Goal: Information Seeking & Learning: Understand process/instructions

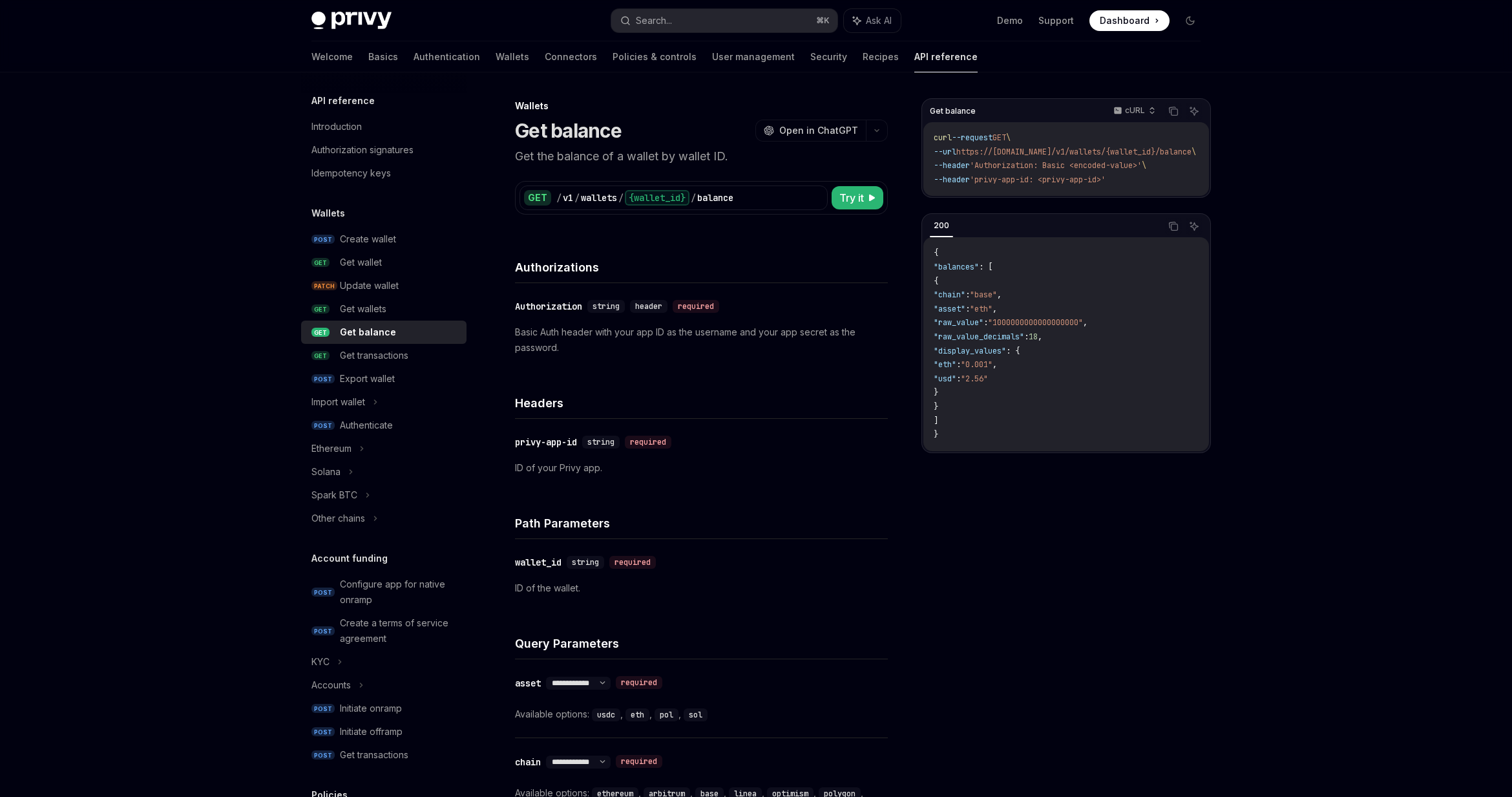
scroll to position [867, 0]
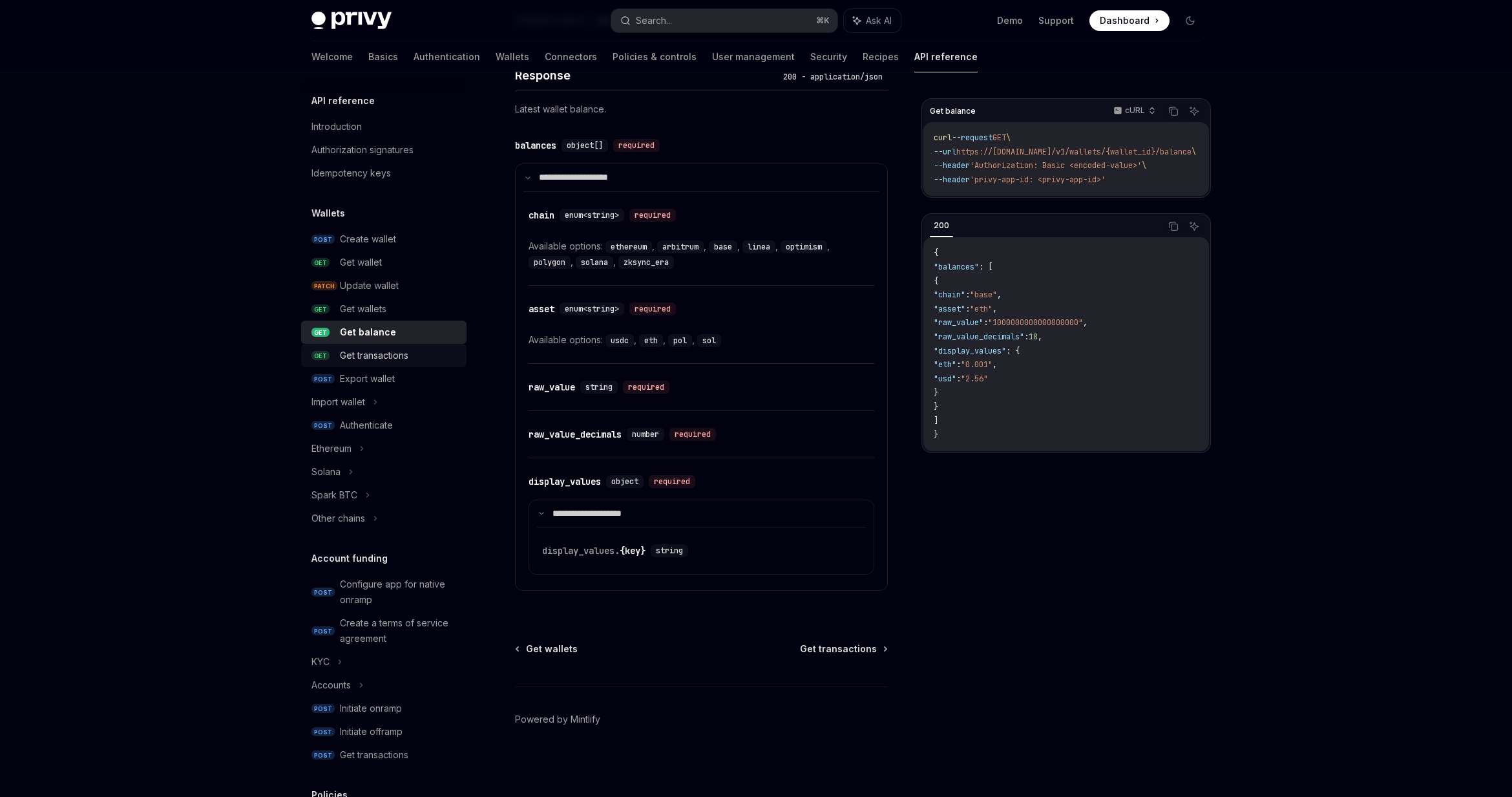
click at [373, 345] on link "GET Get transactions" at bounding box center [384, 355] width 165 height 23
type textarea "*"
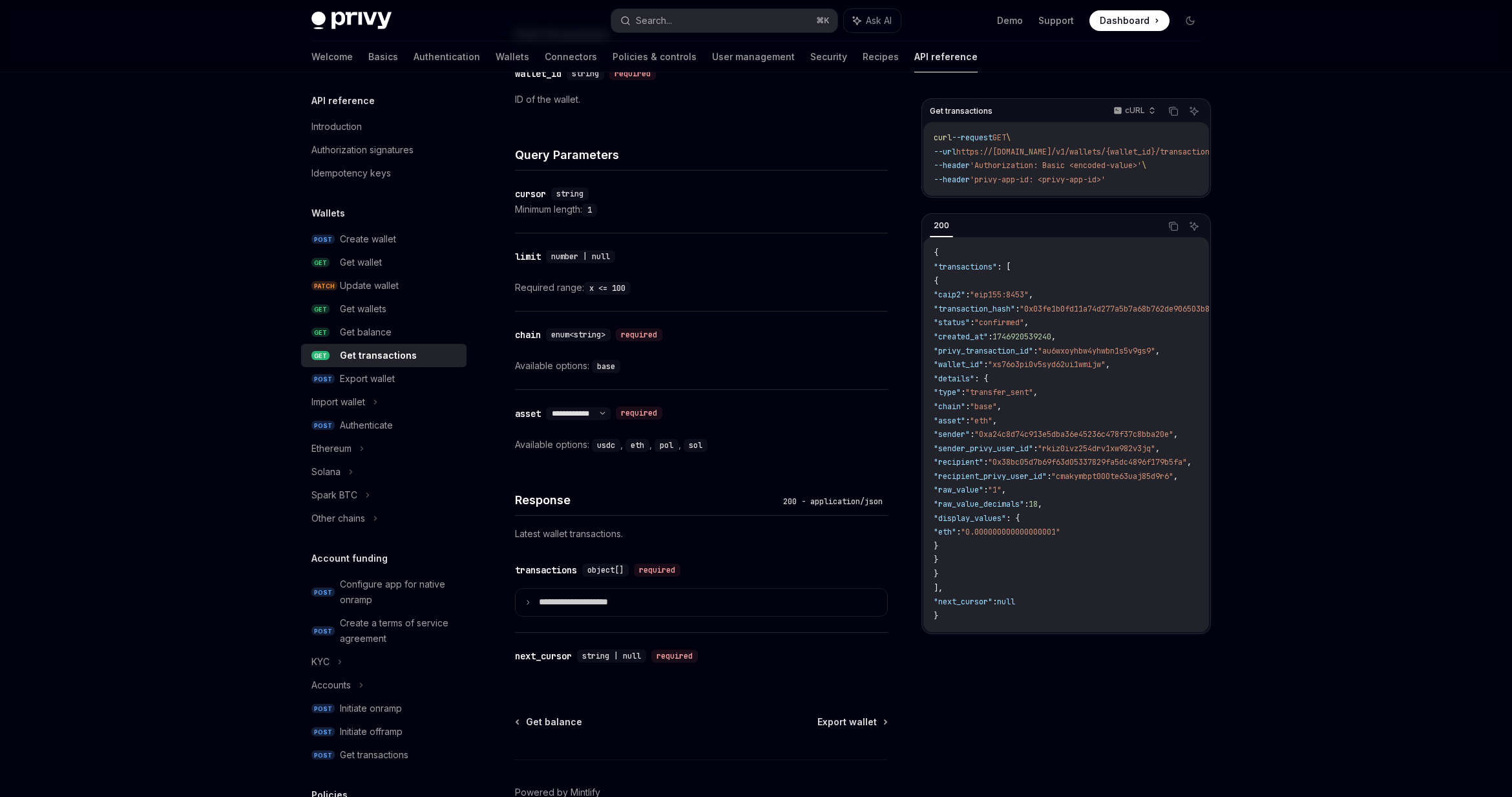
scroll to position [489, 0]
click at [564, 603] on p "**********" at bounding box center [583, 602] width 90 height 12
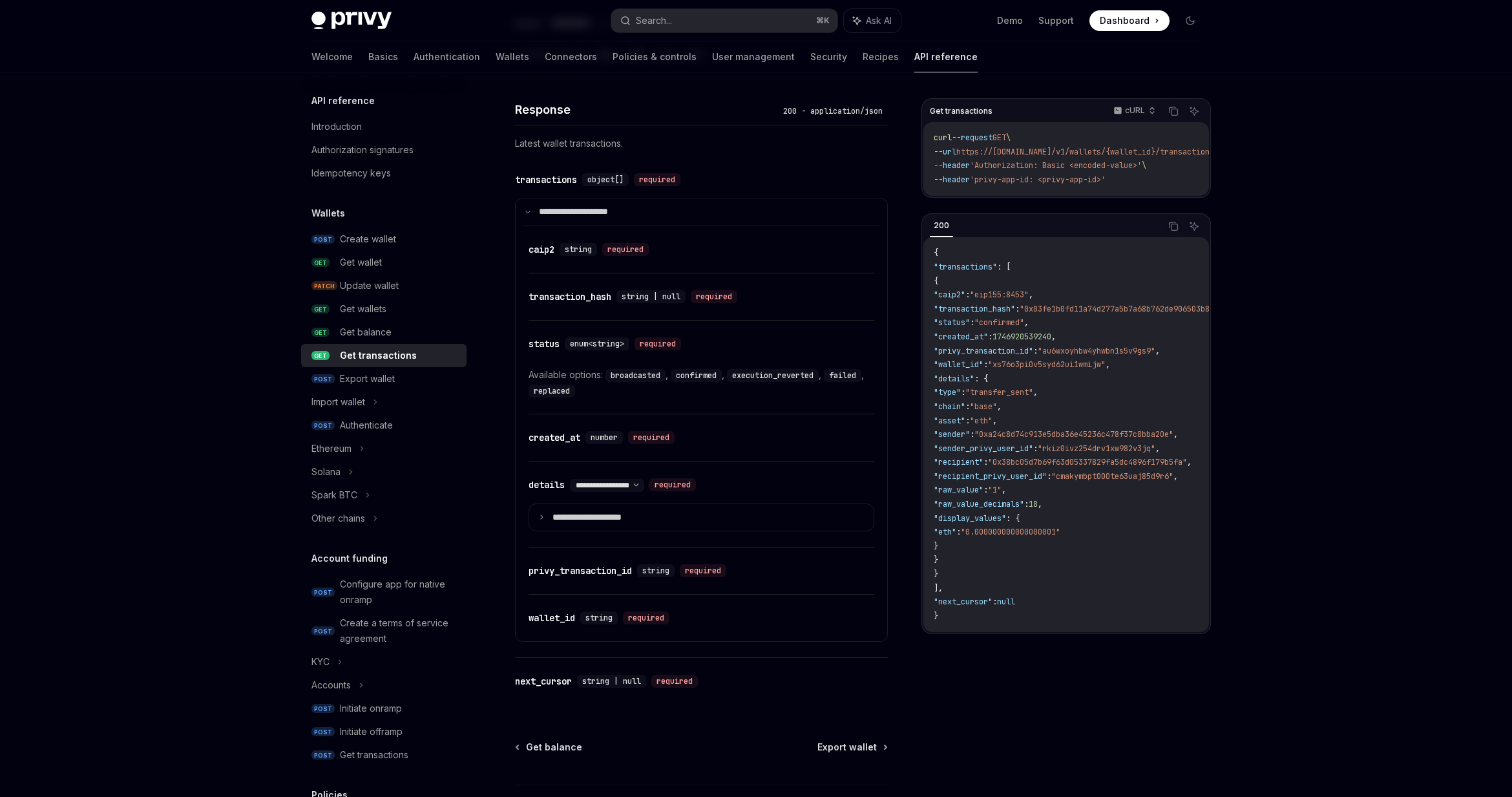
scroll to position [887, 0]
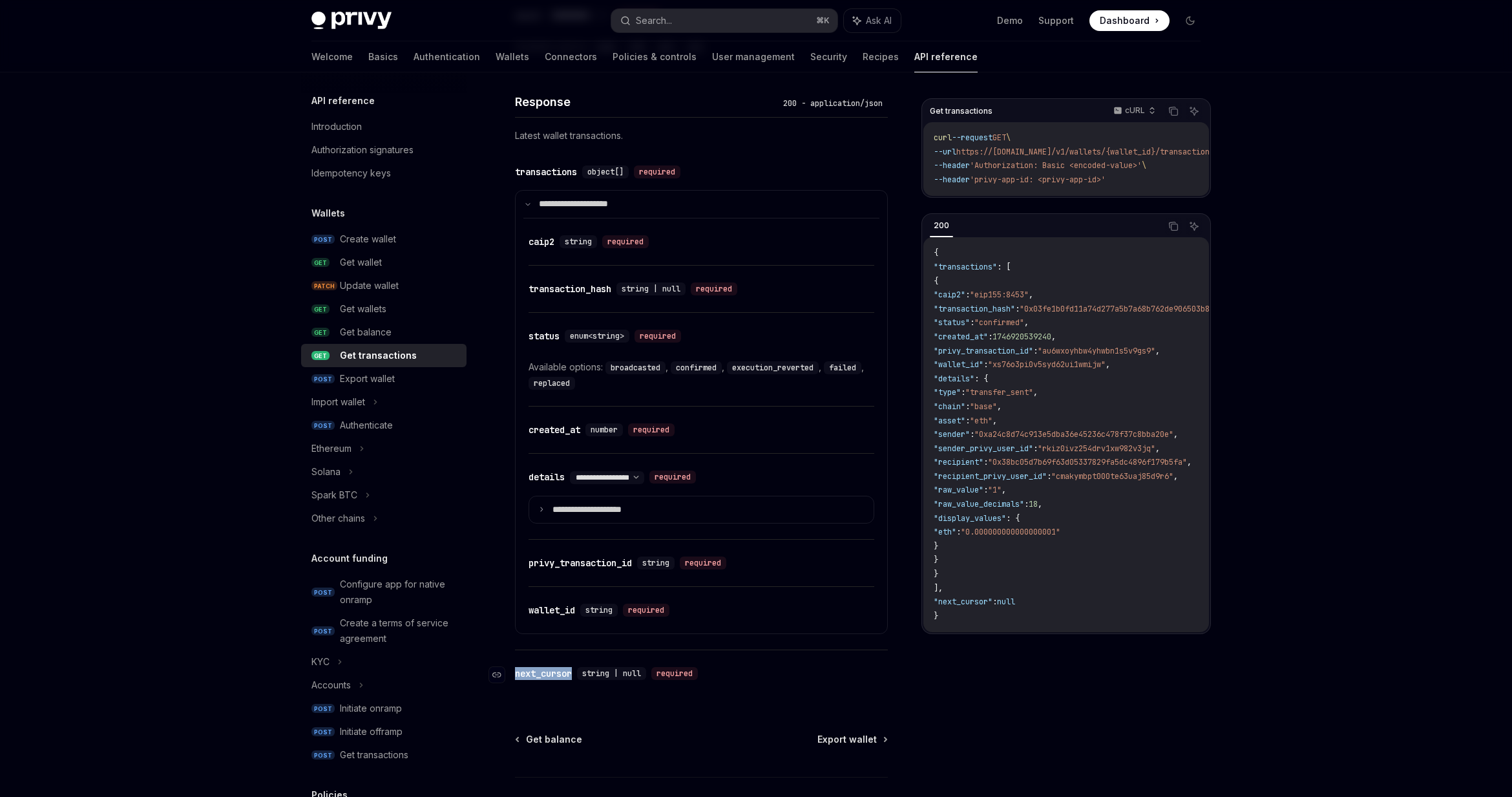
drag, startPoint x: 531, startPoint y: 662, endPoint x: 630, endPoint y: 665, distance: 99.0
click at [630, 665] on div "​ next_cursor string | null required" at bounding box center [702, 674] width 373 height 47
click at [627, 667] on div "string | null" at bounding box center [611, 674] width 69 height 13
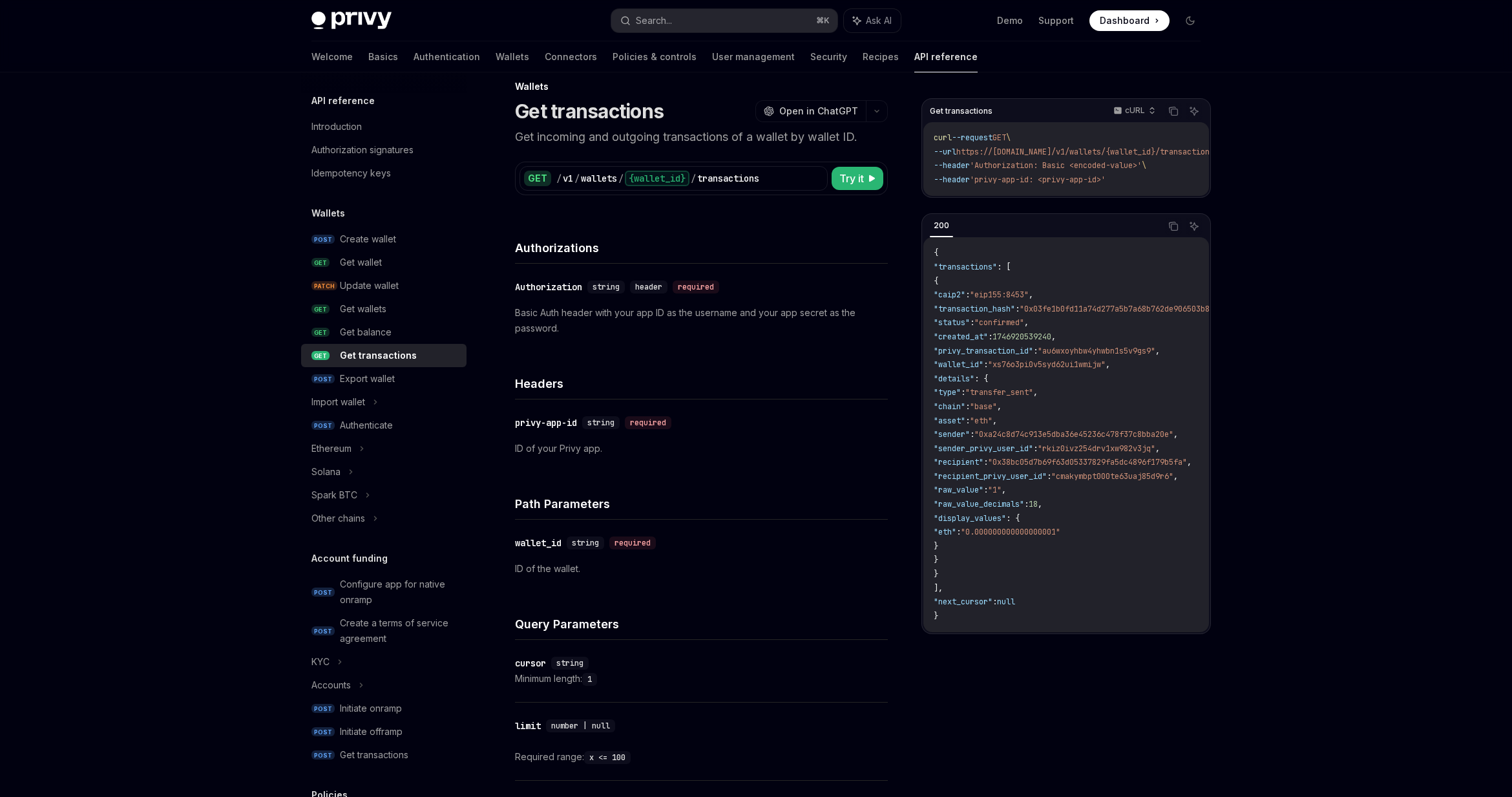
scroll to position [0, 0]
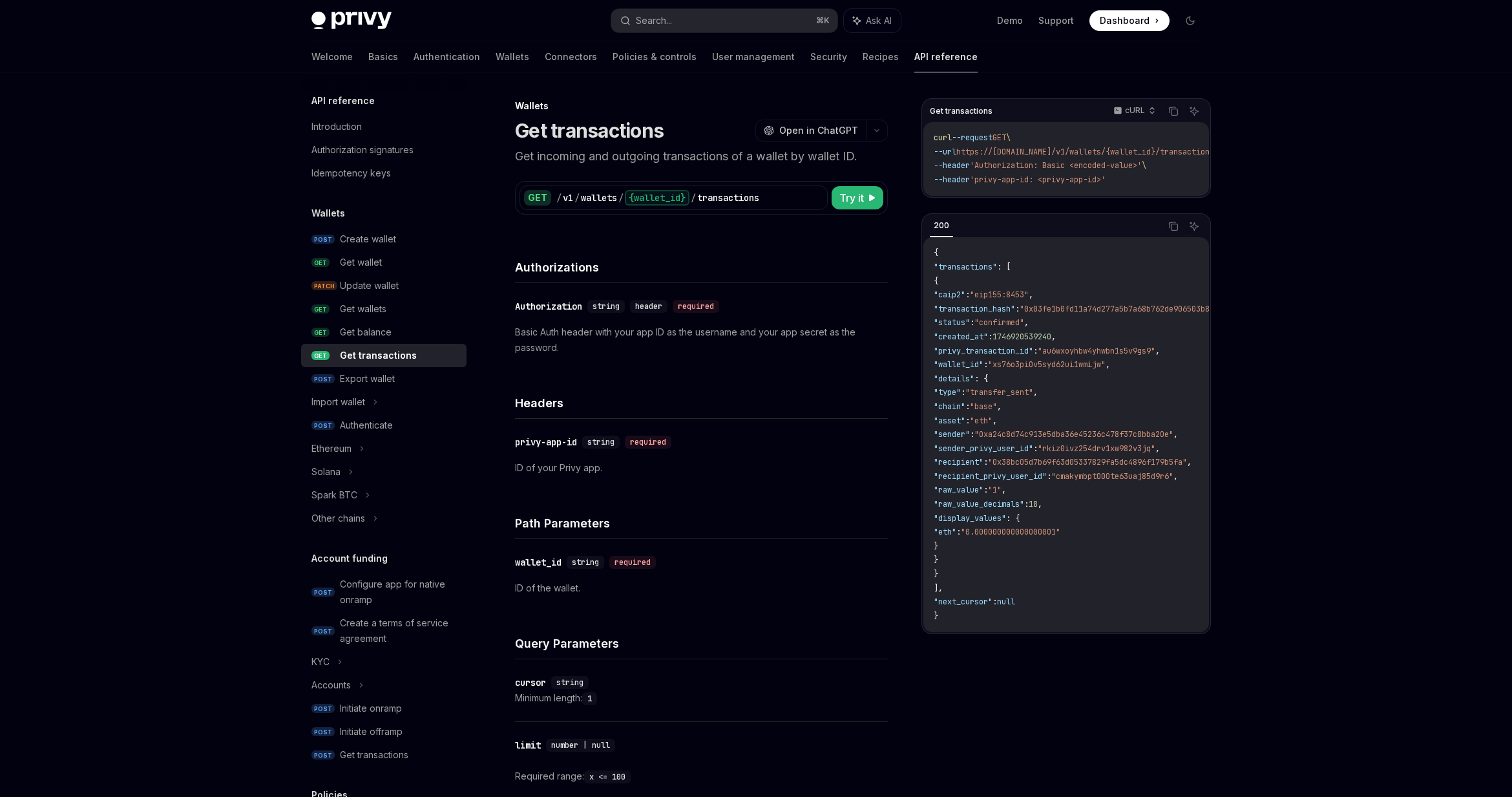
click at [669, 272] on h4 "Authorizations" at bounding box center [702, 267] width 373 height 18
drag, startPoint x: 586, startPoint y: 350, endPoint x: 509, endPoint y: 337, distance: 78.1
click at [509, 337] on div "Wallets Get transactions OpenAI Open in ChatGPT Get incoming and outgoing trans…" at bounding box center [580, 729] width 620 height 1262
drag, startPoint x: 509, startPoint y: 337, endPoint x: 572, endPoint y: 358, distance: 66.4
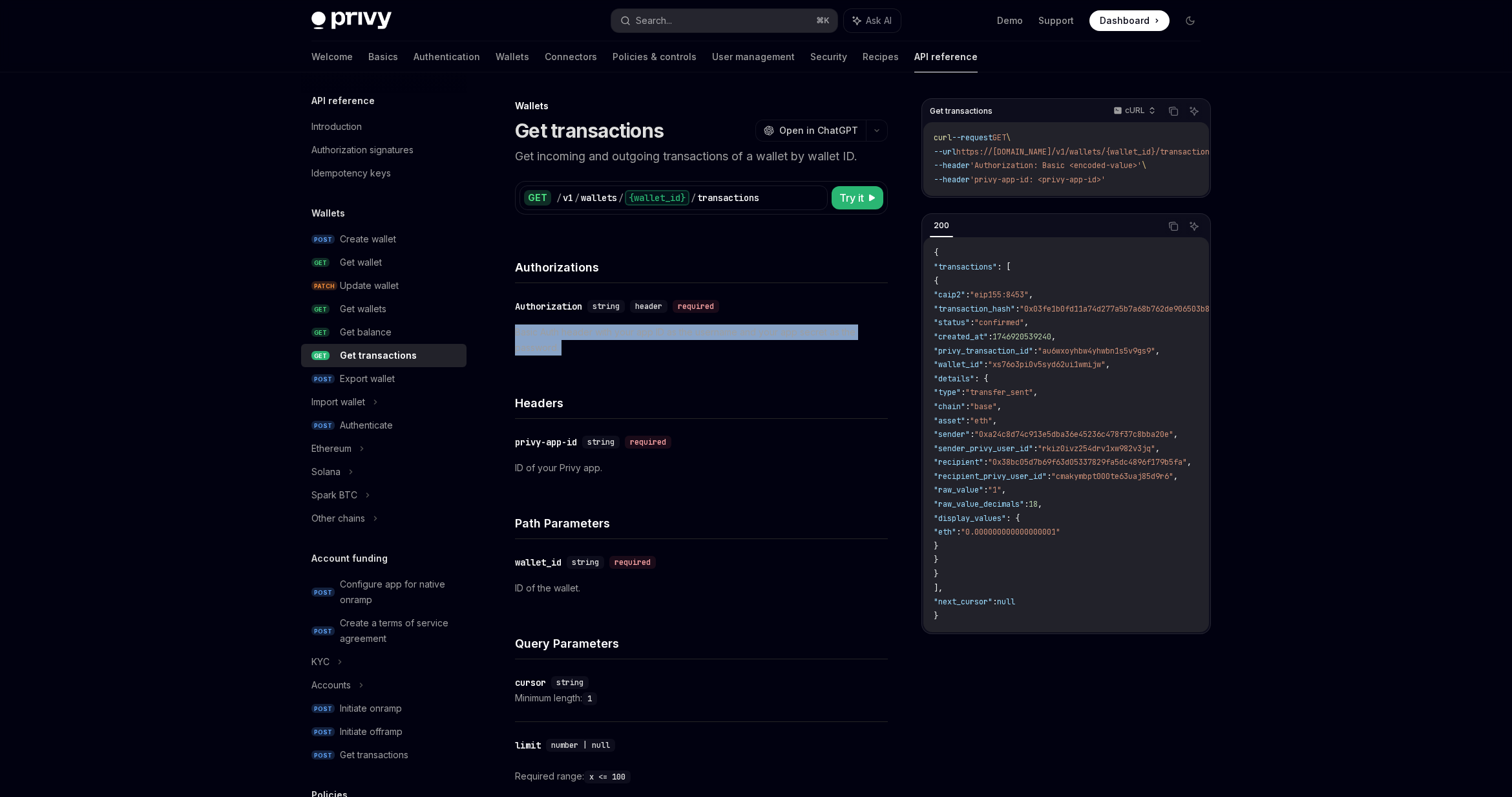
click at [572, 358] on div "Wallets Get transactions OpenAI Open in ChatGPT Get incoming and outgoing trans…" at bounding box center [580, 729] width 620 height 1262
click at [572, 358] on div "​ Authorization string header required Basic Auth header with your app ID as th…" at bounding box center [702, 327] width 373 height 88
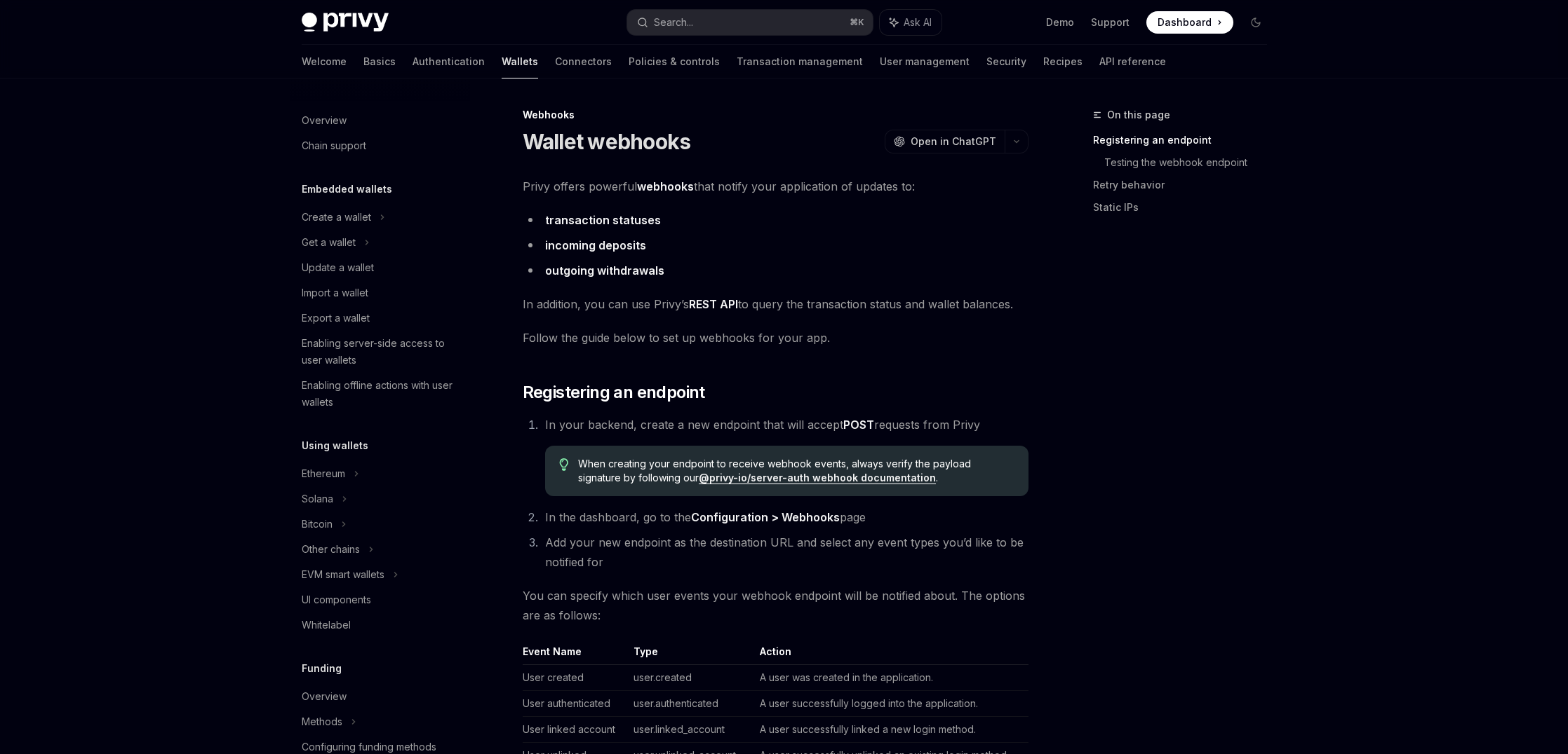
scroll to position [428, 0]
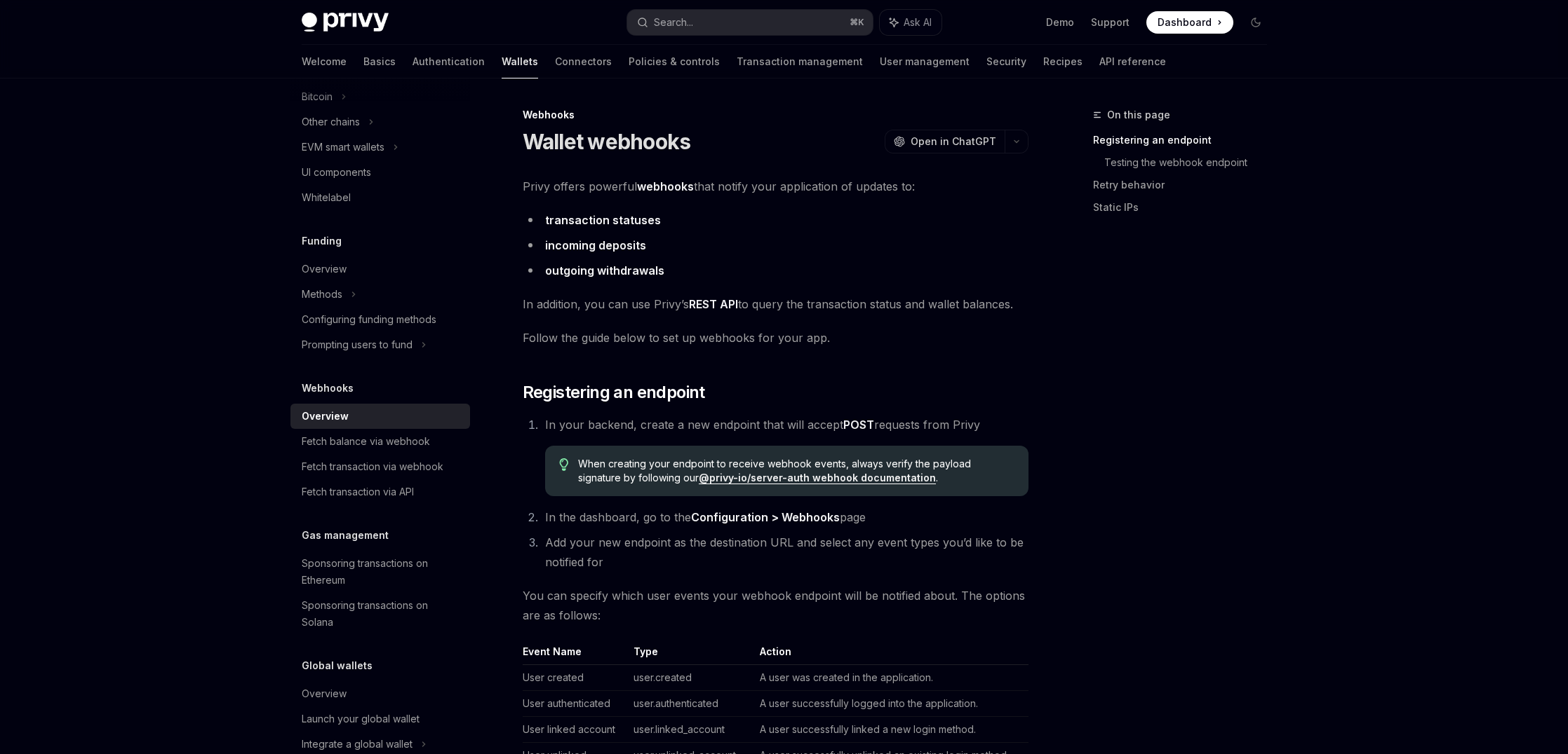
drag, startPoint x: 581, startPoint y: 320, endPoint x: 940, endPoint y: 308, distance: 359.2
click at [940, 308] on span "In addition, you can use Privy’s REST API to query the transaction status and w…" at bounding box center [776, 305] width 506 height 20
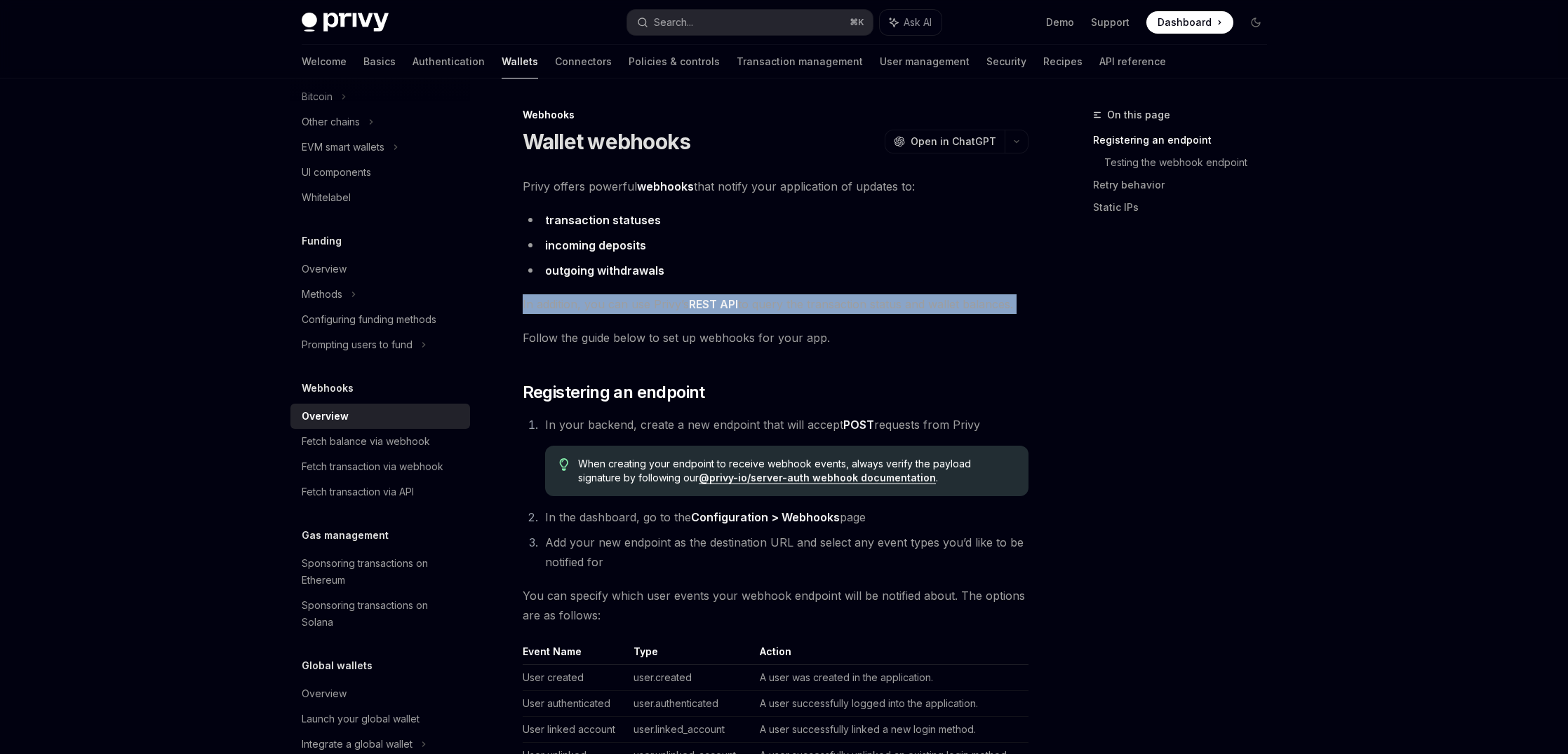
click at [940, 308] on span "In addition, you can use Privy’s REST API to query the transaction status and w…" at bounding box center [776, 305] width 506 height 20
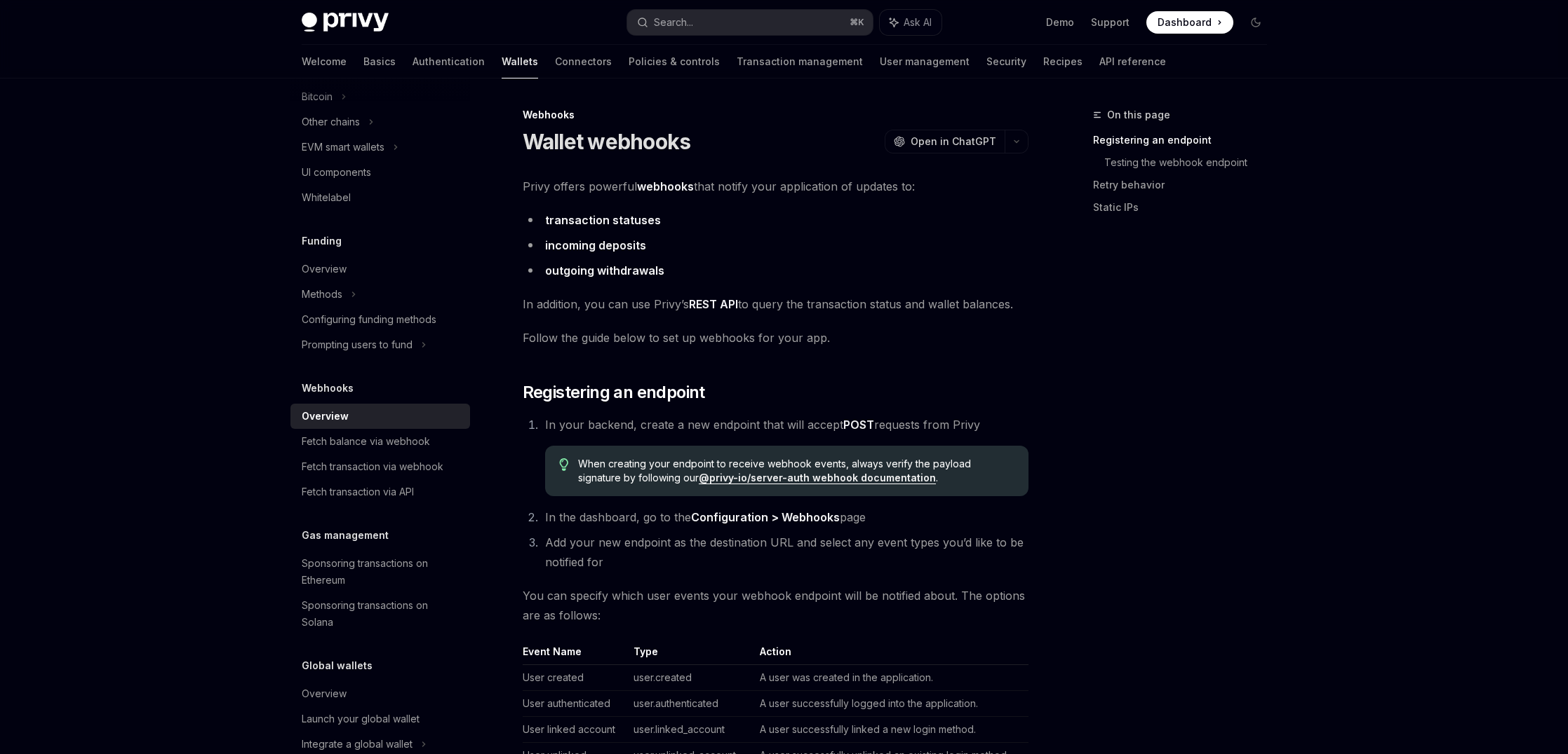
click at [667, 335] on span "Follow the guide below to set up webhooks for your app." at bounding box center [776, 338] width 506 height 20
click at [910, 336] on span "Follow the guide below to set up webhooks for your app." at bounding box center [776, 338] width 506 height 20
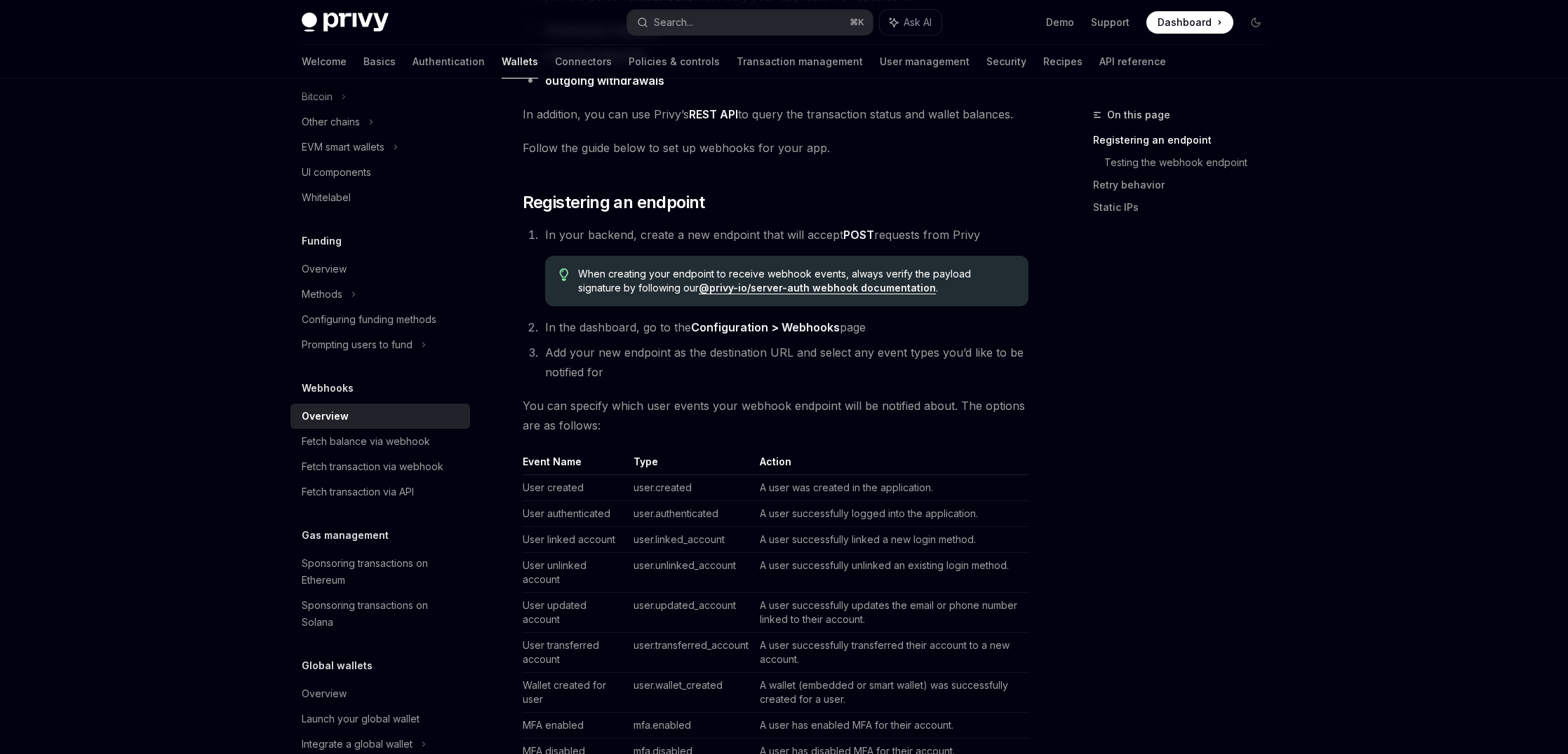
scroll to position [244, 0]
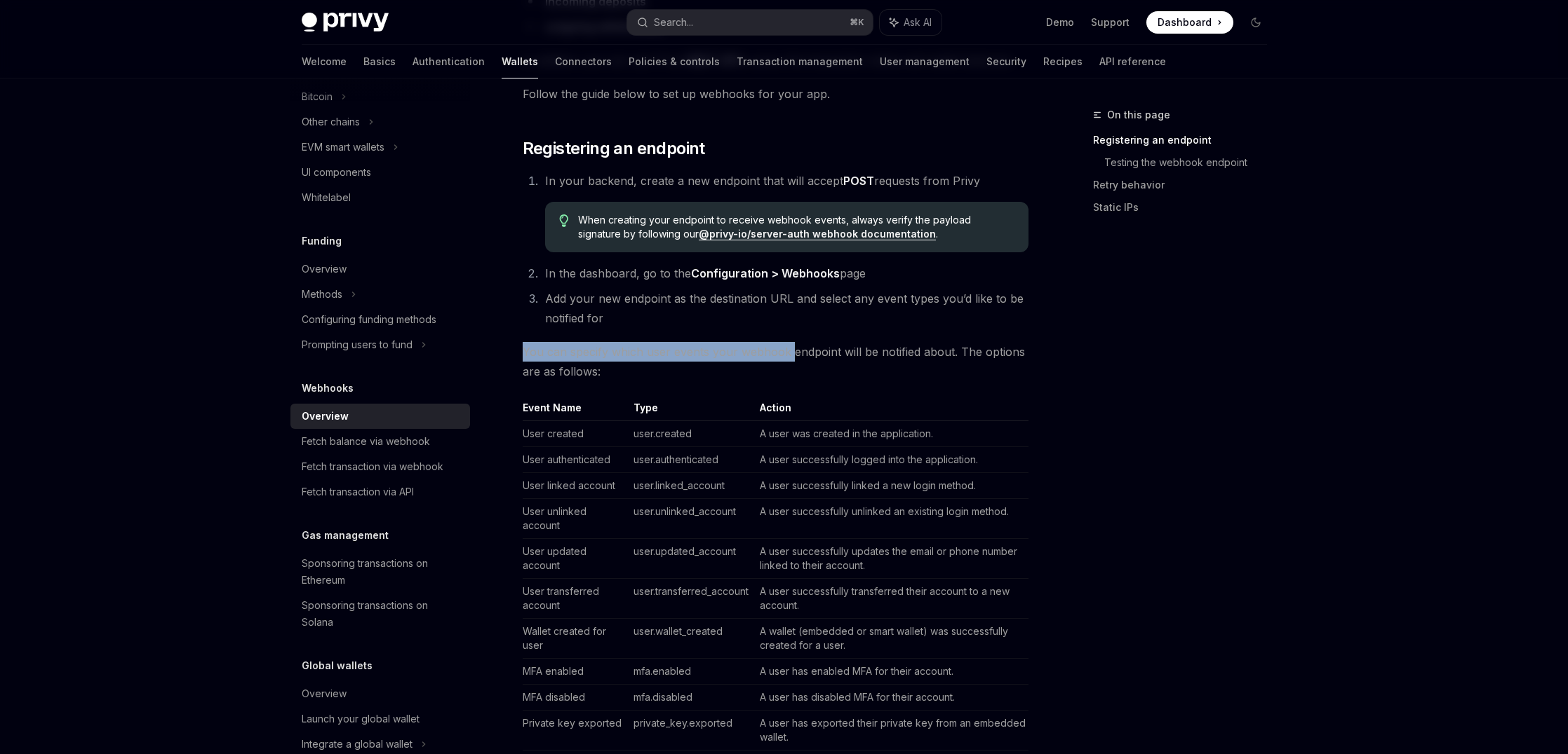
drag, startPoint x: 777, startPoint y: 326, endPoint x: 789, endPoint y: 352, distance: 28.6
click at [789, 352] on span "You can specify which user events your webhook endpoint will be notified about.…" at bounding box center [776, 362] width 506 height 39
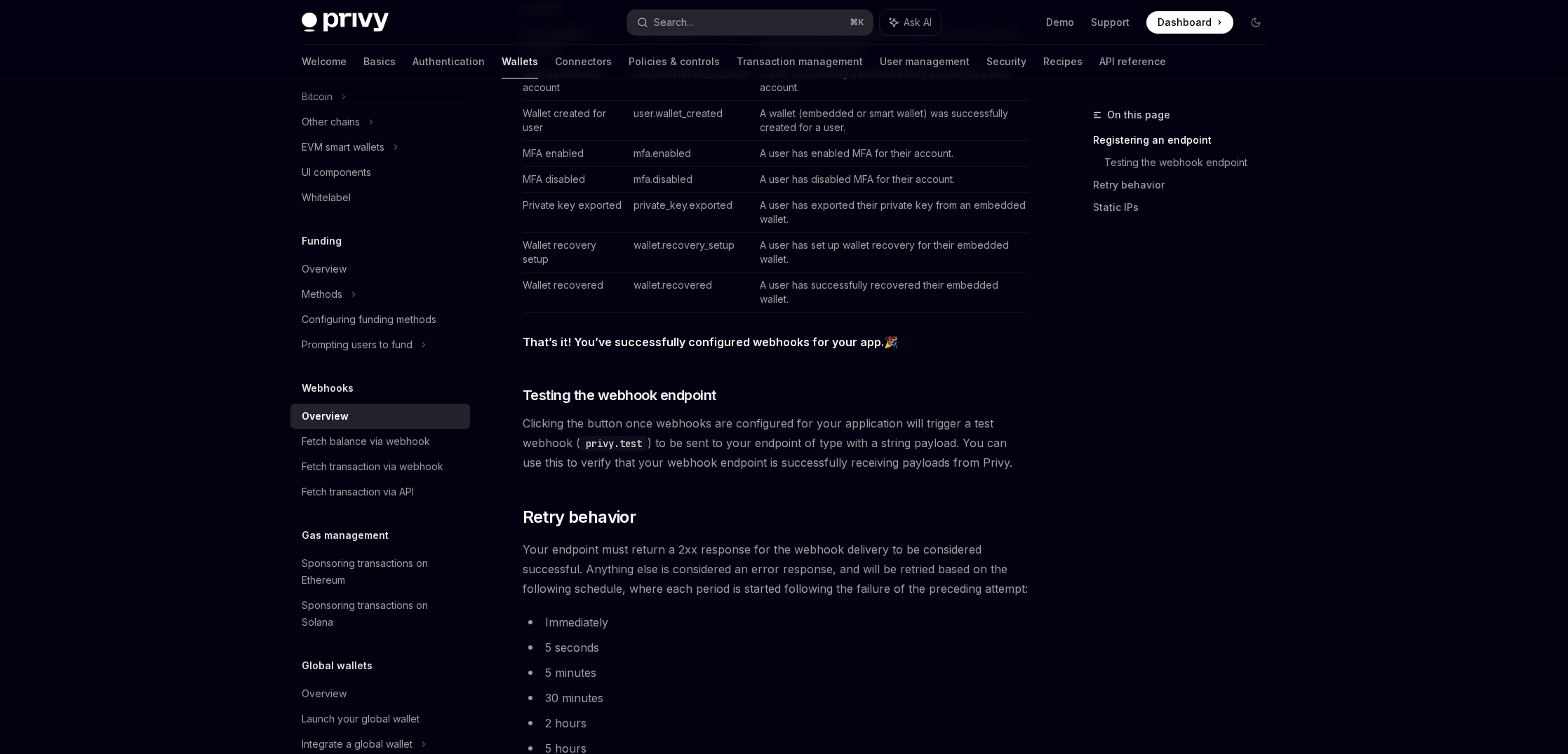
scroll to position [849, 0]
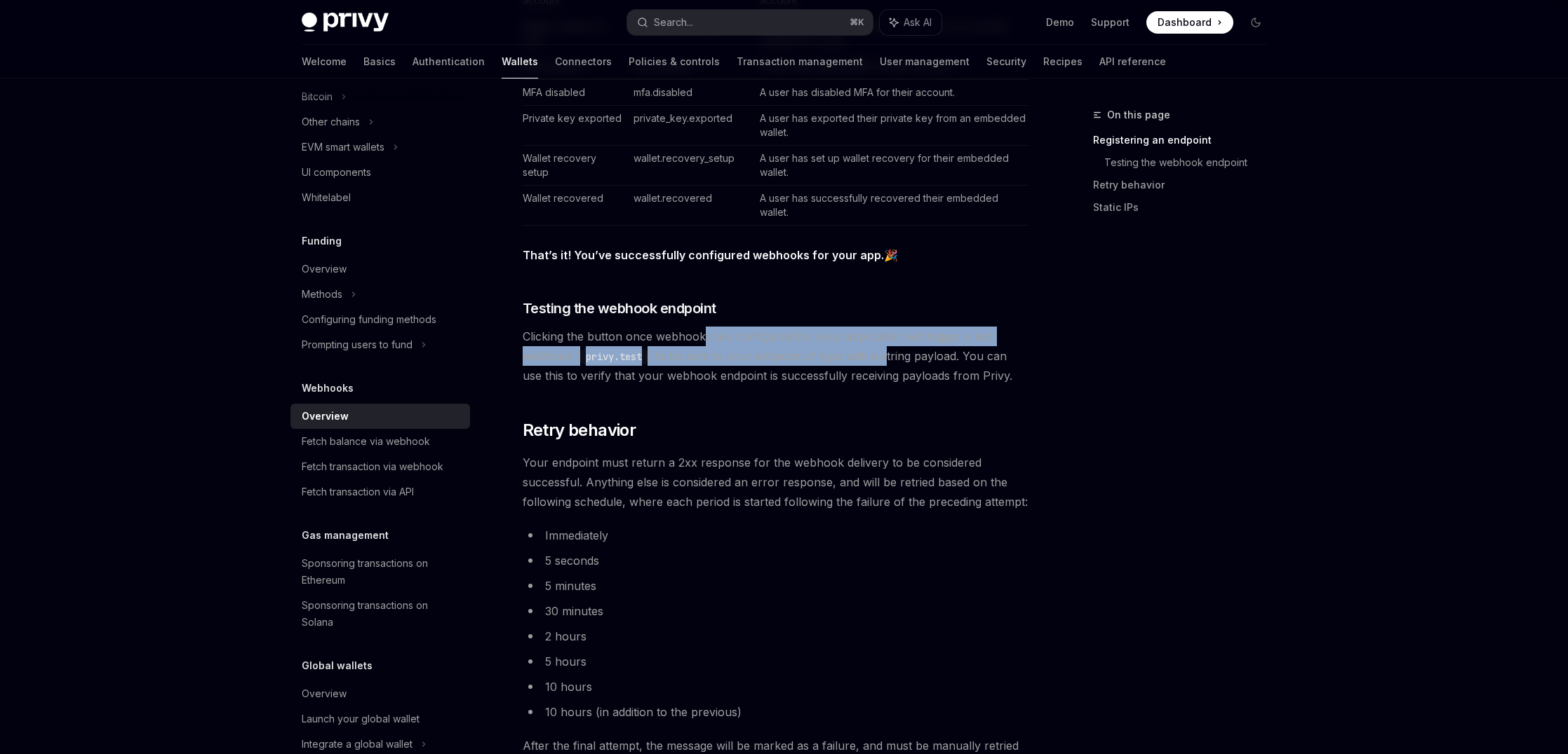
drag, startPoint x: 838, startPoint y: 343, endPoint x: 885, endPoint y: 346, distance: 47.1
click at [885, 346] on span "Clicking the button once webhooks are configured for your application will trig…" at bounding box center [776, 356] width 506 height 59
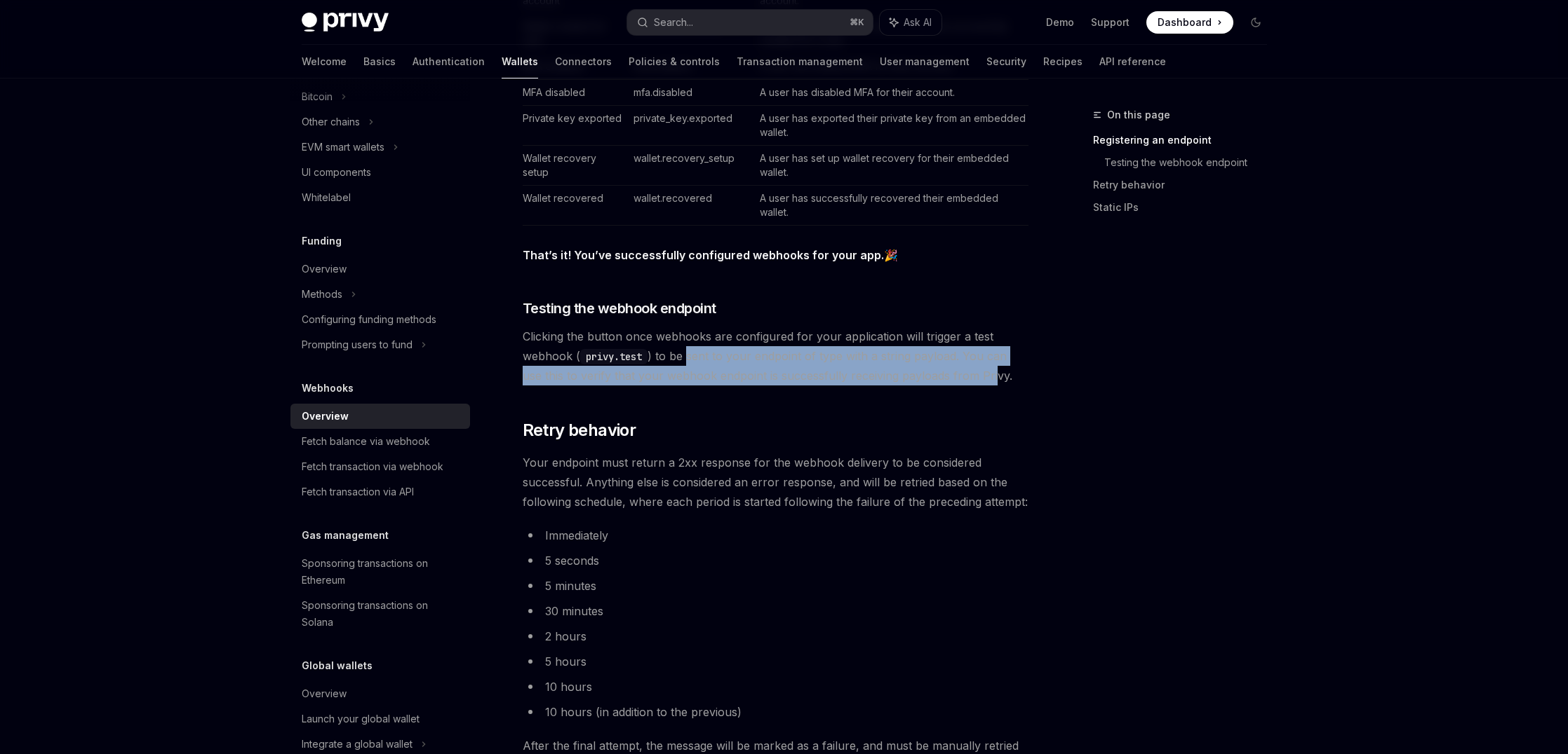
drag, startPoint x: 695, startPoint y: 357, endPoint x: 971, endPoint y: 380, distance: 277.0
click at [971, 380] on span "Clicking the button once webhooks are configured for your application will trig…" at bounding box center [776, 356] width 506 height 59
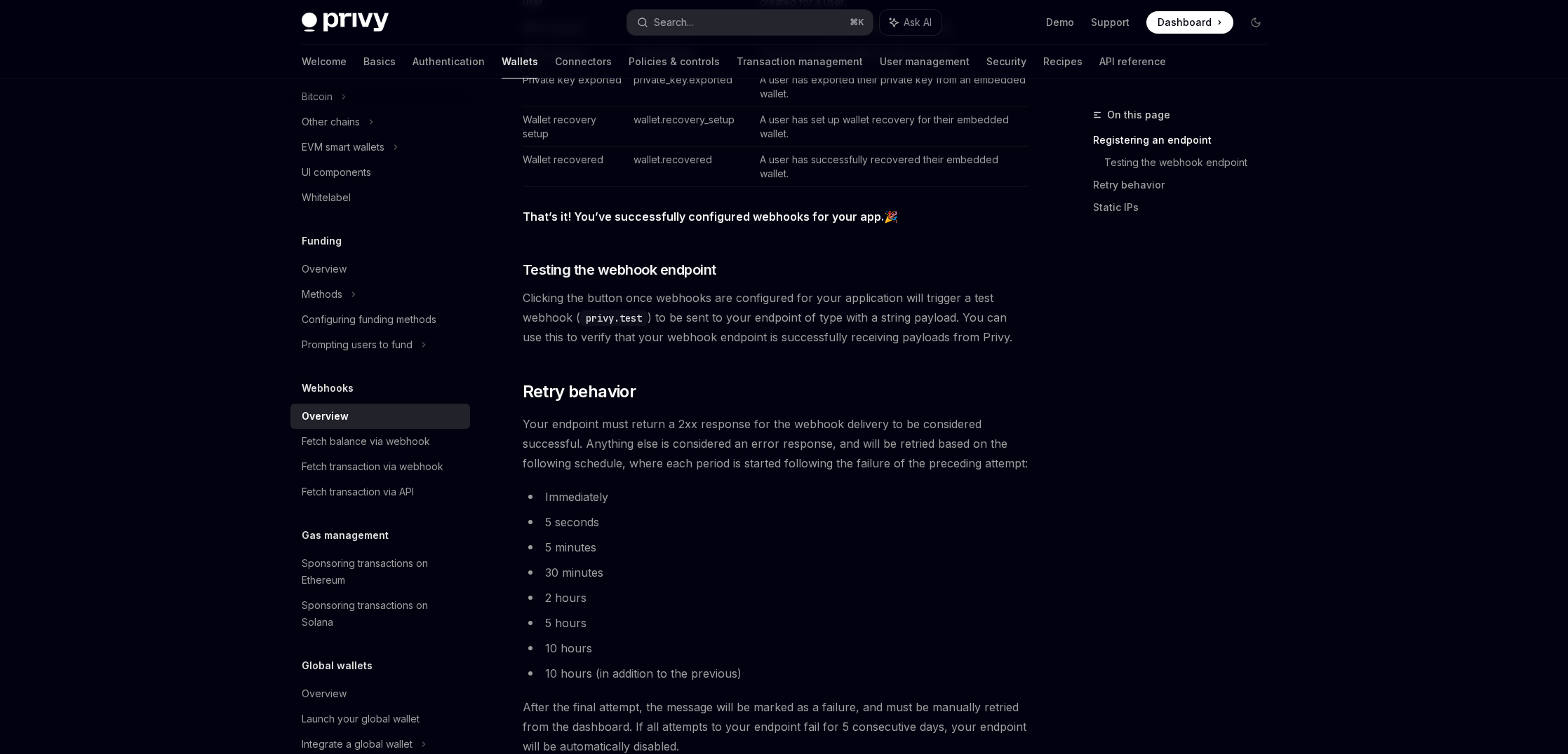
scroll to position [969, 0]
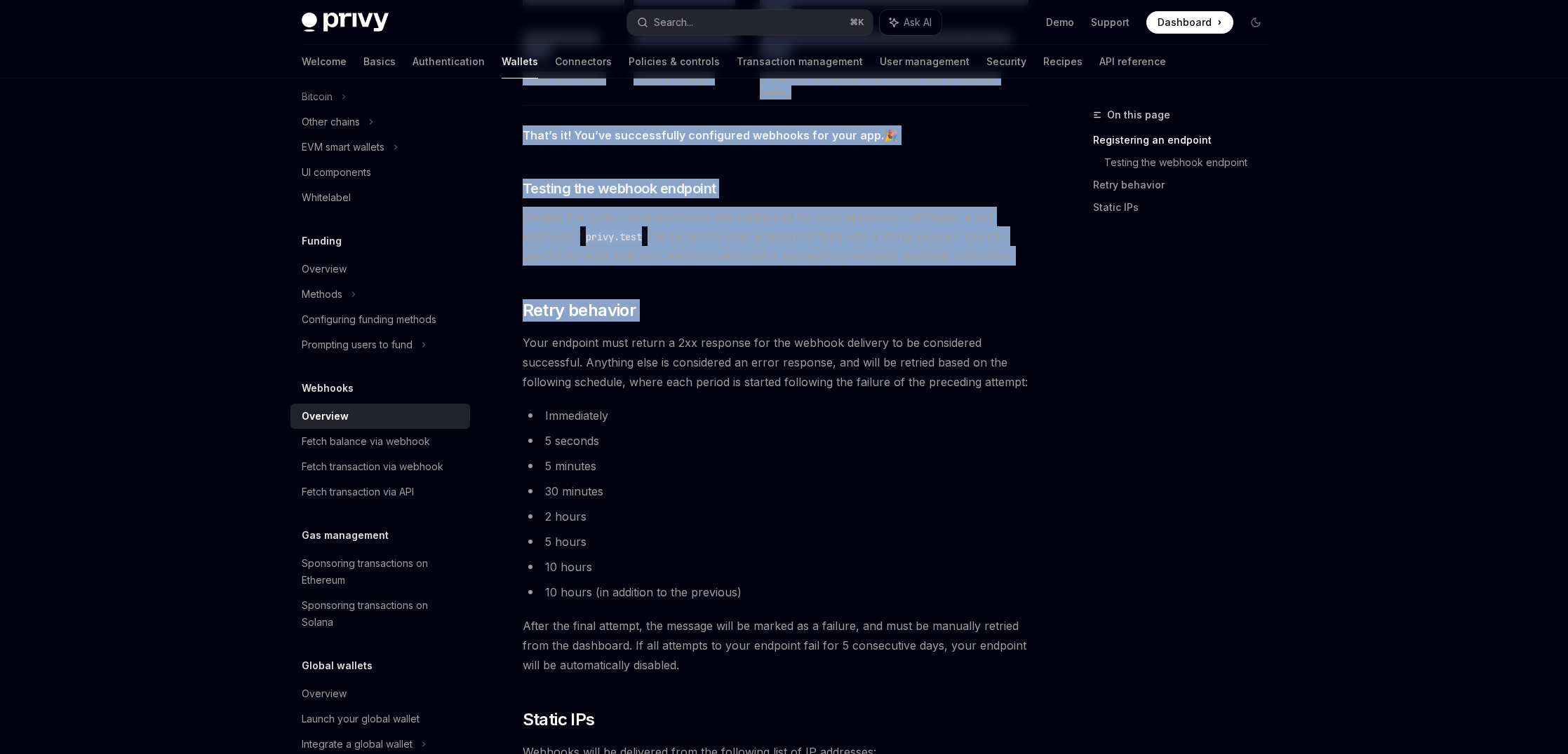
drag, startPoint x: 643, startPoint y: 360, endPoint x: 1064, endPoint y: 389, distance: 422.0
click at [1064, 389] on div "On this page Registering an endpoint Testing the webhook endpoint Retry behavio…" at bounding box center [784, 99] width 987 height 1980
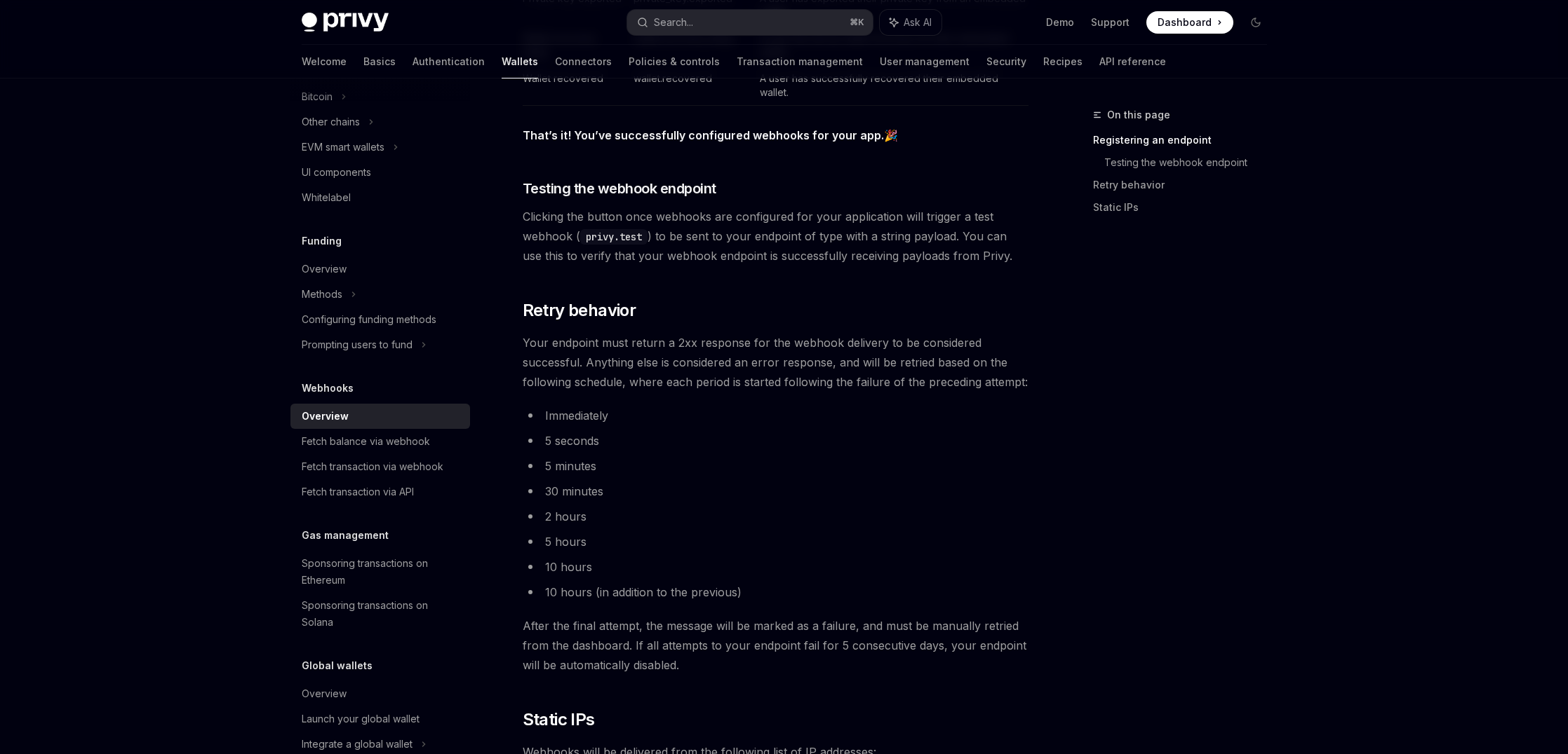
click at [1069, 375] on div "On this page Registering an endpoint Testing the webhook endpoint Retry behavio…" at bounding box center [1171, 431] width 213 height 648
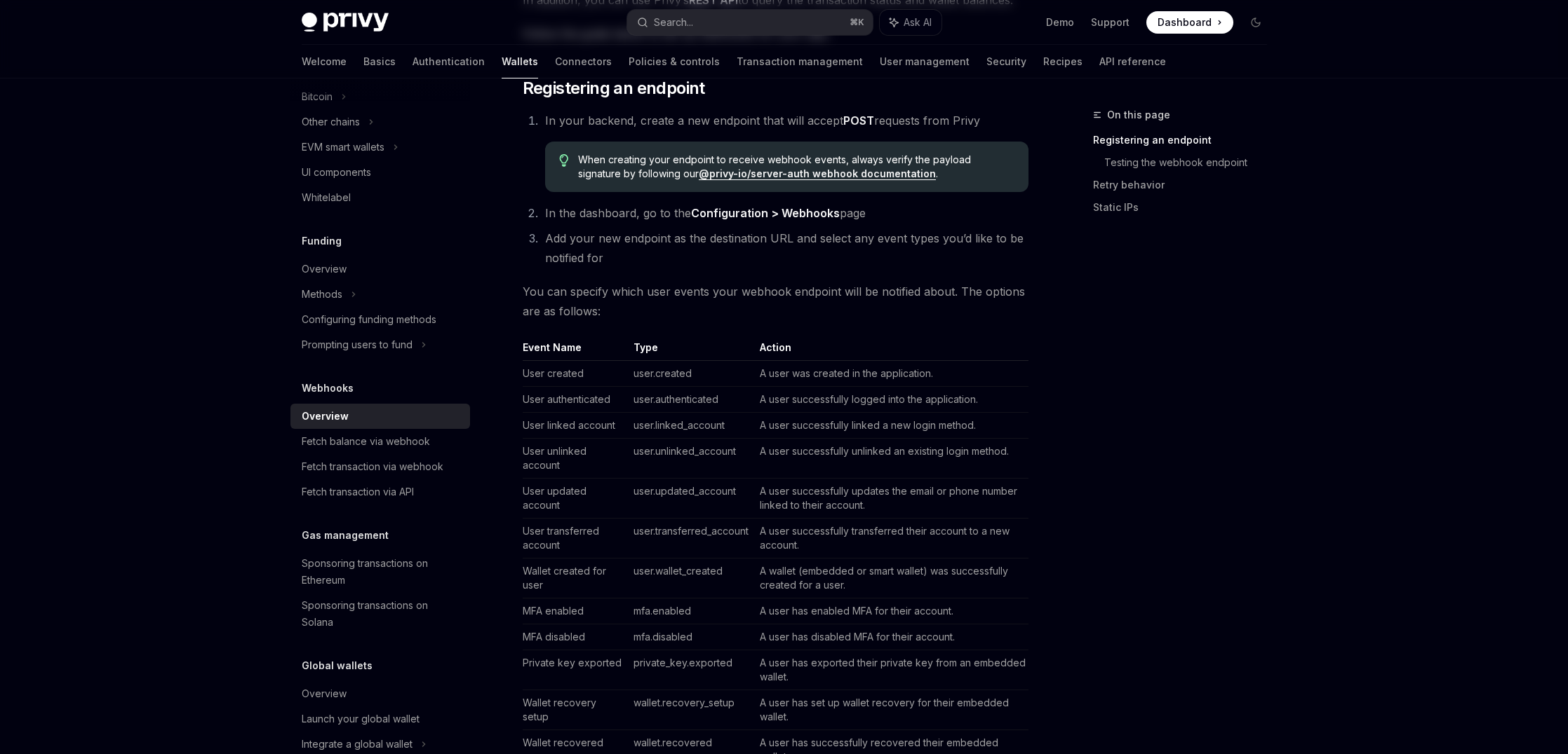
scroll to position [0, 0]
